Goal: Navigation & Orientation: Find specific page/section

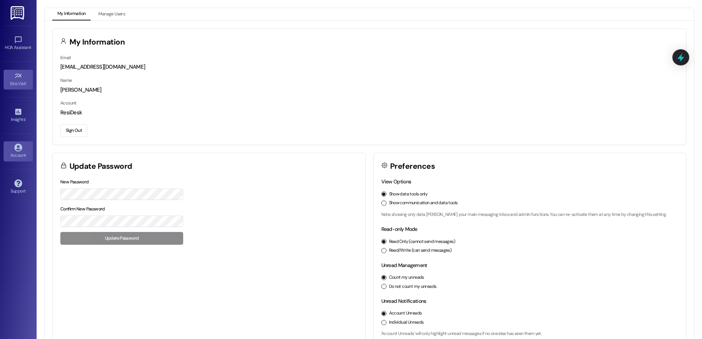
click at [28, 80] on div "Site Visit •" at bounding box center [18, 83] width 37 height 7
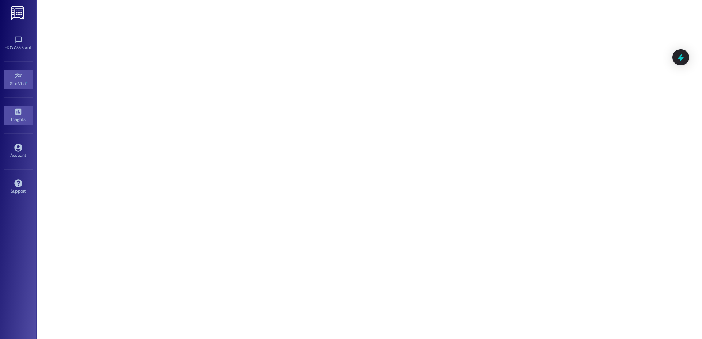
click at [15, 116] on div "Insights •" at bounding box center [18, 119] width 37 height 7
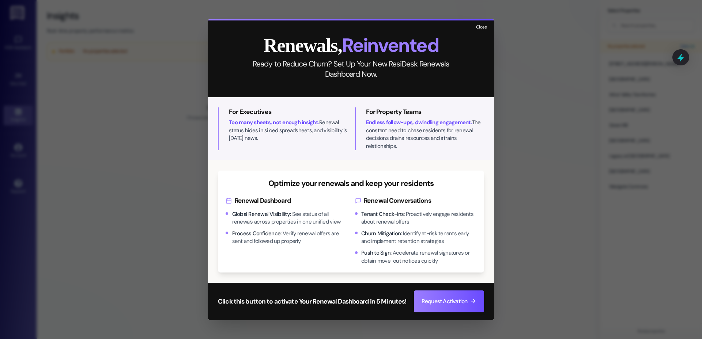
click at [483, 31] on button "Close" at bounding box center [482, 27] width 16 height 9
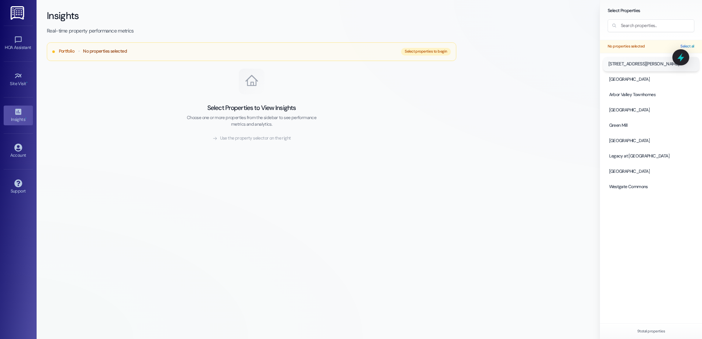
click at [635, 64] on span "[STREET_ADDRESS][PERSON_NAME]" at bounding box center [643, 64] width 71 height 7
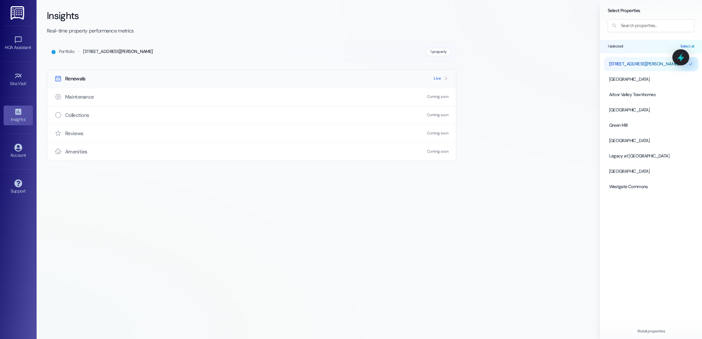
click at [445, 79] on icon at bounding box center [445, 78] width 5 height 5
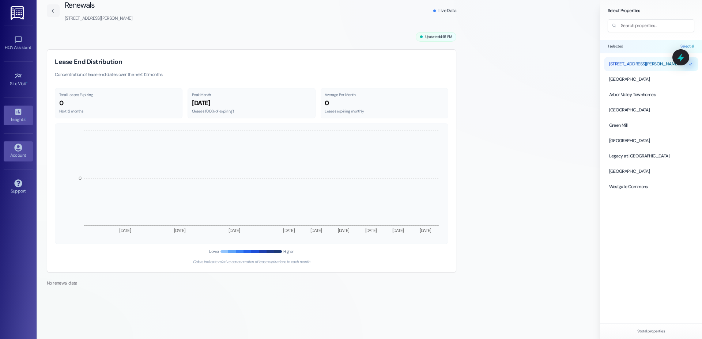
click at [21, 149] on icon at bounding box center [18, 148] width 8 height 8
